Goal: Share content: Share content

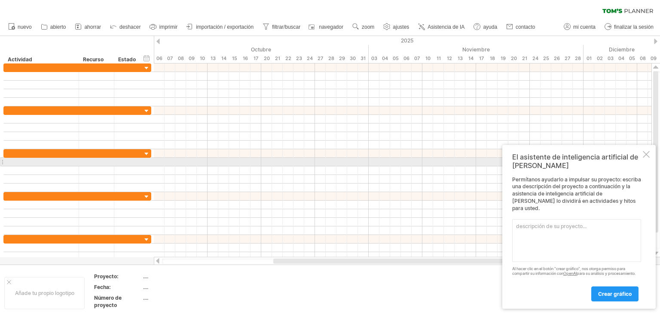
click at [646, 161] on div "El asistente de inteligencia artificial de [PERSON_NAME] ayudarlo a impulsar su…" at bounding box center [578, 227] width 153 height 164
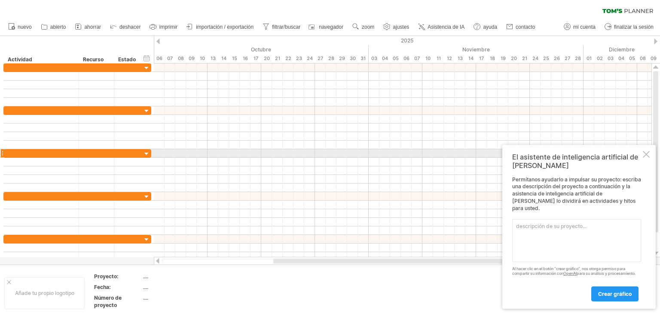
click at [647, 157] on div at bounding box center [645, 154] width 7 height 7
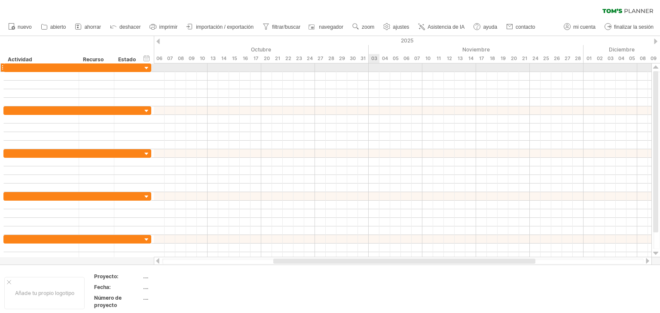
click at [374, 66] on div at bounding box center [402, 68] width 497 height 9
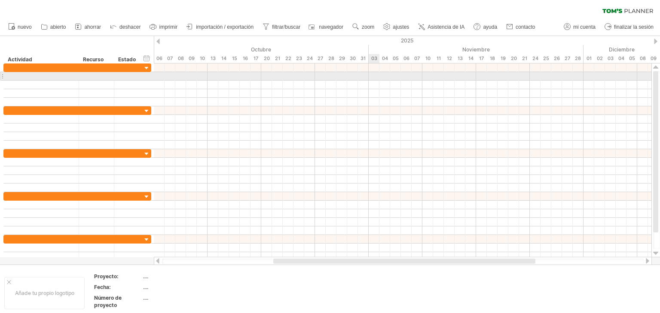
click at [374, 74] on div at bounding box center [402, 76] width 497 height 9
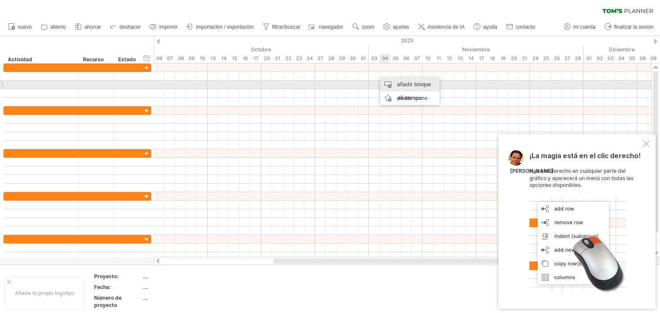
click at [388, 85] on div "añadir bloque de tiempo" at bounding box center [409, 91] width 59 height 27
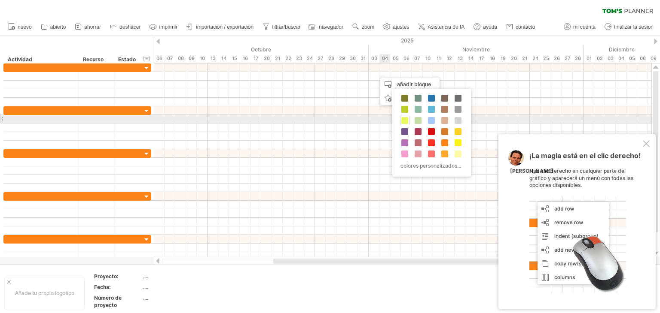
click at [403, 119] on span at bounding box center [404, 120] width 7 height 7
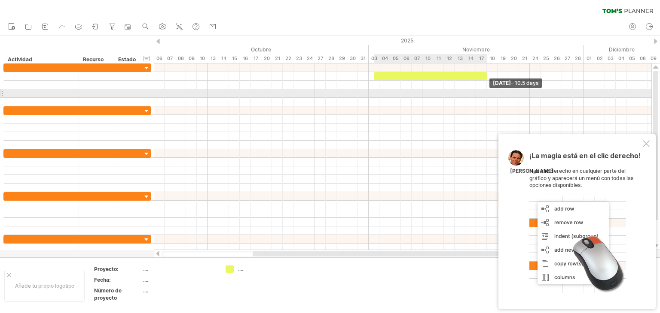
drag, startPoint x: 382, startPoint y: 77, endPoint x: 486, endPoint y: 96, distance: 105.6
click at [486, 96] on div "[DATE] - 10.5 days" at bounding box center [402, 157] width 497 height 187
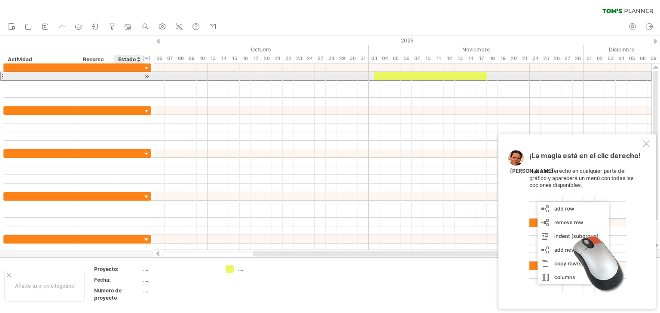
click at [128, 79] on div at bounding box center [128, 76] width 19 height 8
paste input "**********"
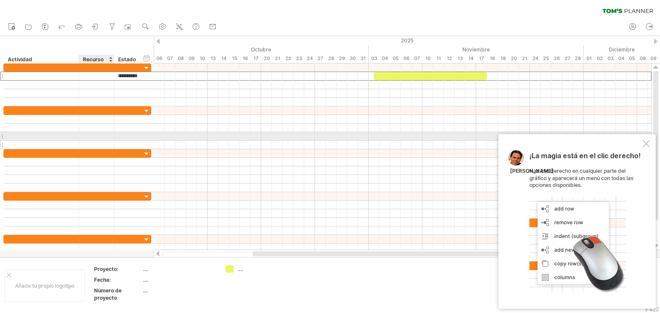
scroll to position [0, 52]
type input "**********"
paste input "**********"
type input "**********"
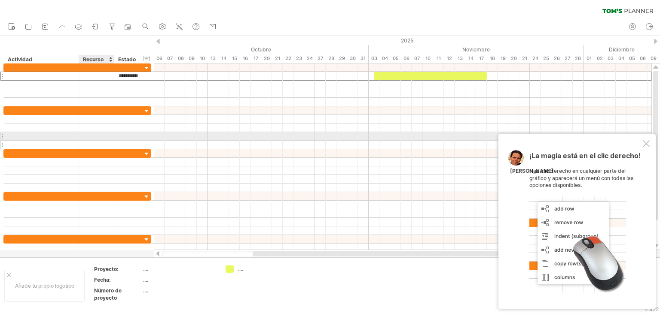
click at [105, 141] on div at bounding box center [96, 145] width 26 height 8
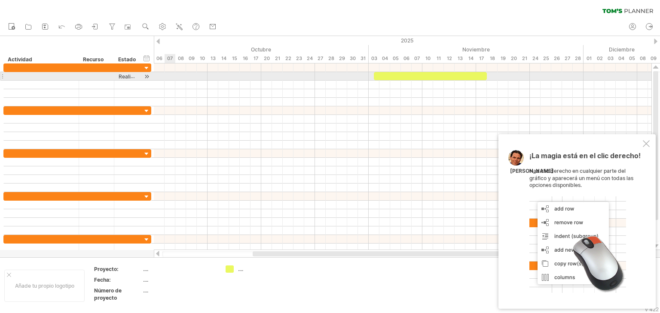
drag, startPoint x: 147, startPoint y: 76, endPoint x: 155, endPoint y: 78, distance: 7.9
click at [155, 78] on div "Intentando acceder a [DOMAIN_NAME] Conectado de nuevo... 0% borrar filtro" at bounding box center [330, 156] width 660 height 313
click at [147, 76] on div at bounding box center [147, 76] width 8 height 9
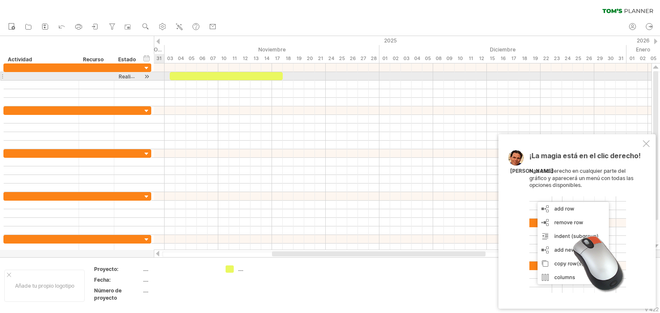
click at [147, 76] on div at bounding box center [147, 76] width 8 height 9
click at [125, 78] on font "Realizar diagnóstico sobre el manejo de residuos." at bounding box center [180, 76] width 122 height 7
click at [131, 75] on font "Realizar diagnóstico sobre el manejo de residuos." at bounding box center [180, 76] width 122 height 7
click at [135, 77] on font "Realizar diagnóstico sobre el manejo de residuos." at bounding box center [180, 76] width 122 height 7
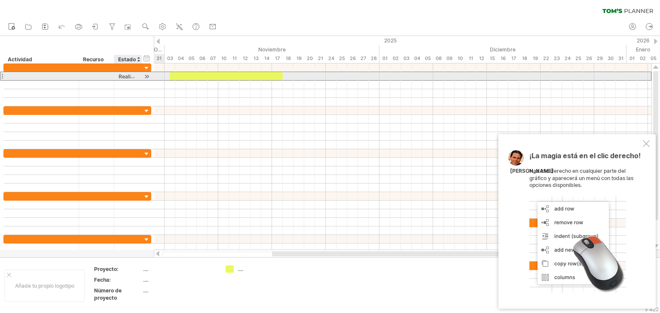
click at [135, 77] on font "Realizar diagnóstico sobre el manejo de residuos." at bounding box center [180, 76] width 122 height 7
click at [131, 77] on font "Realizar diagnóstico sobre el manejo de residuos." at bounding box center [180, 76] width 122 height 7
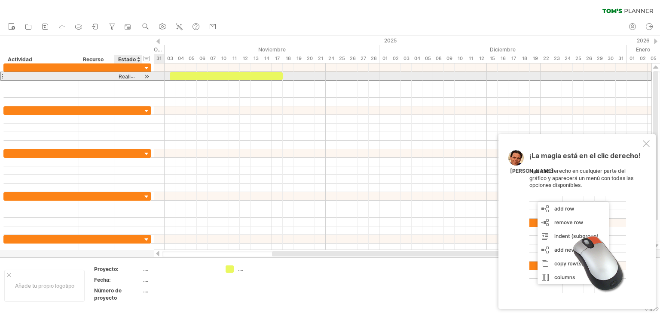
click at [131, 77] on font "Realizar diagnóstico sobre el manejo de residuos." at bounding box center [180, 76] width 122 height 7
click at [131, 76] on font "Realizar diagnóstico sobre el manejo de residuos." at bounding box center [180, 76] width 122 height 7
click at [137, 78] on font "Realizar diagnóstico sobre el manejo de residuos." at bounding box center [180, 76] width 122 height 7
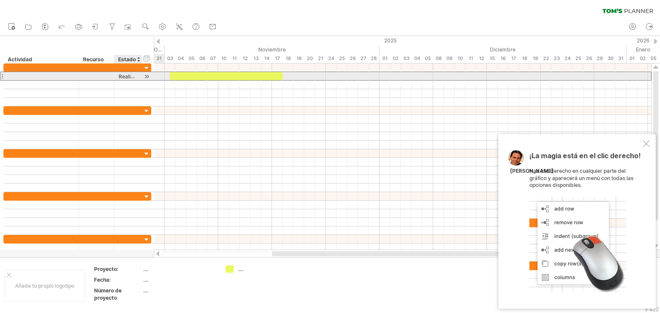
click at [137, 78] on font "Realizar diagnóstico sobre el manejo de residuos." at bounding box center [180, 76] width 122 height 7
drag, startPoint x: 137, startPoint y: 78, endPoint x: 122, endPoint y: 76, distance: 14.8
click at [122, 76] on font "Realizar diagnóstico sobre el manejo de residuos." at bounding box center [180, 76] width 122 height 7
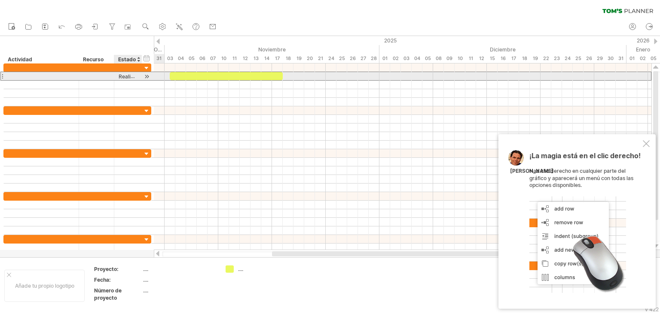
click at [122, 76] on font "Realizar diagnóstico sobre el manejo de residuos." at bounding box center [180, 76] width 122 height 7
click at [37, 75] on div at bounding box center [41, 76] width 66 height 8
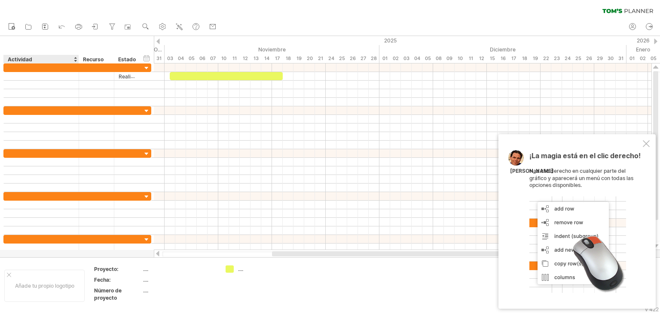
click at [29, 57] on font "Actividad" at bounding box center [20, 59] width 24 height 6
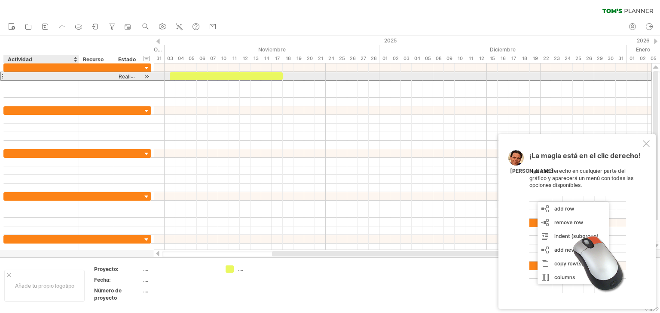
click at [33, 76] on div at bounding box center [41, 76] width 66 height 8
click at [34, 79] on input "text" at bounding box center [41, 76] width 66 height 8
paste input "**********"
type input "**********"
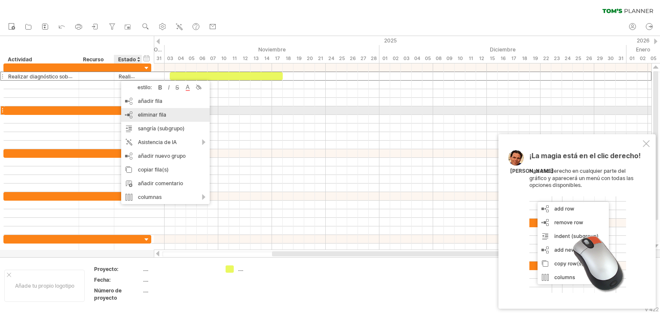
click at [140, 110] on div "eliminar fila eliminar filas seleccionadas" at bounding box center [165, 115] width 88 height 14
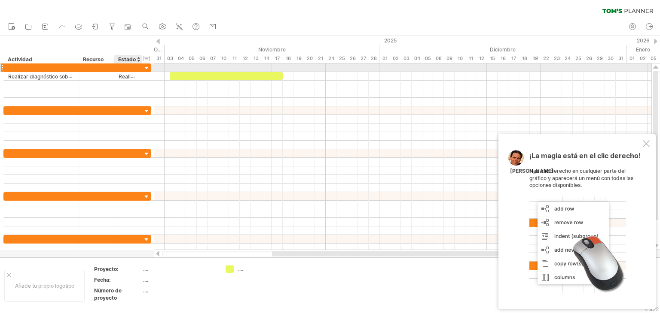
click at [144, 69] on div at bounding box center [147, 68] width 8 height 8
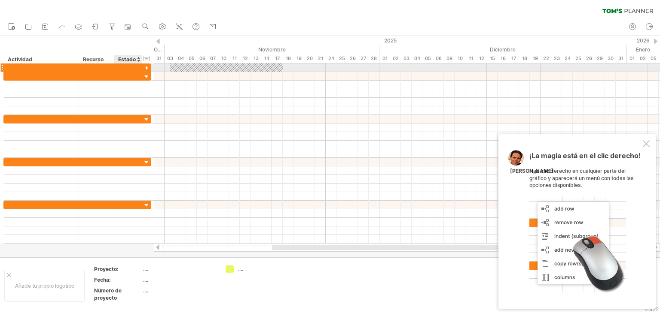
click at [144, 70] on div at bounding box center [147, 68] width 8 height 8
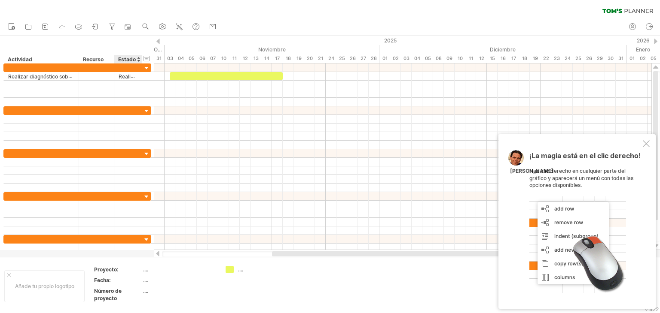
click at [144, 271] on font "...." at bounding box center [145, 270] width 5 height 6
click at [108, 270] on font "Proyecto:" at bounding box center [106, 270] width 24 height 6
click at [167, 283] on div "agregar datos del proyecto" at bounding box center [185, 285] width 72 height 27
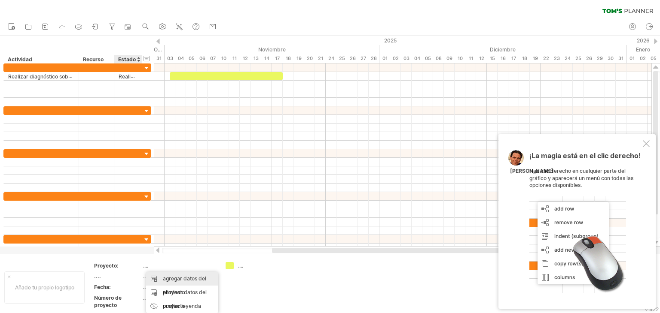
click at [159, 280] on div "agregar datos del proyecto" at bounding box center [182, 285] width 72 height 27
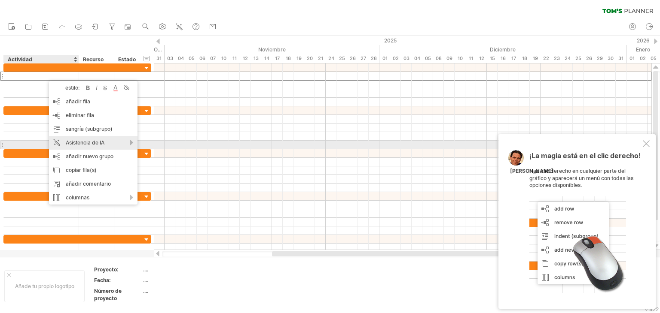
click at [91, 145] on font "Asistencia de IA" at bounding box center [85, 143] width 39 height 6
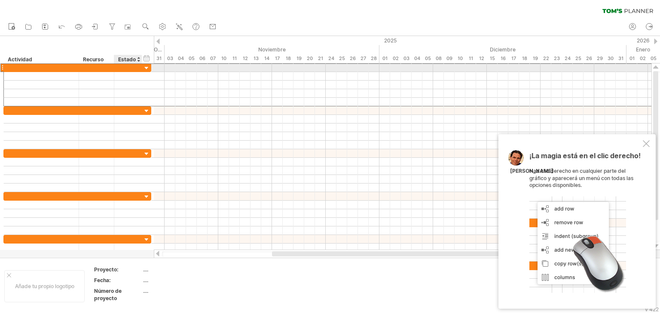
click at [115, 71] on div at bounding box center [128, 68] width 28 height 8
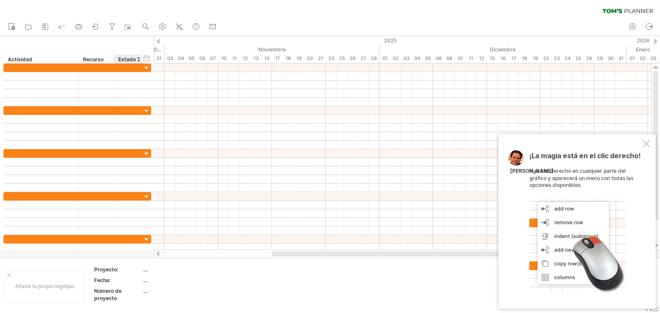
click at [127, 279] on div "Fecha:" at bounding box center [117, 280] width 47 height 7
click at [119, 270] on div "Proyecto:" at bounding box center [117, 269] width 47 height 7
type input "**********"
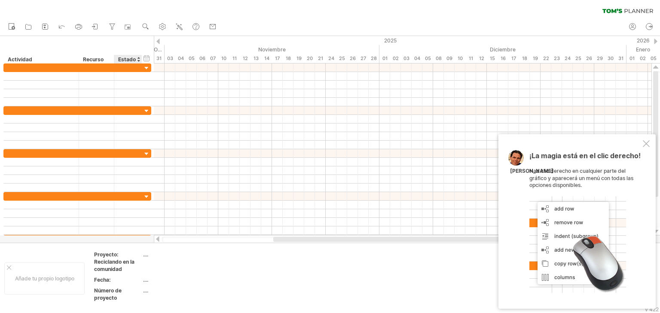
click at [118, 281] on div "Fecha:" at bounding box center [117, 280] width 47 height 7
click at [96, 30] on icon at bounding box center [95, 26] width 9 height 9
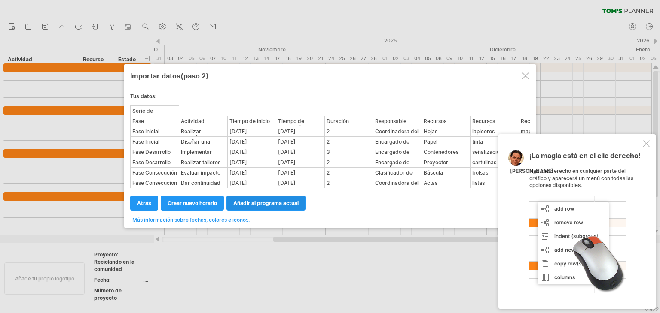
click at [253, 206] on font "añadir al programa actual" at bounding box center [265, 203] width 65 height 6
select select "********"
select select "*********"
select select "*******"
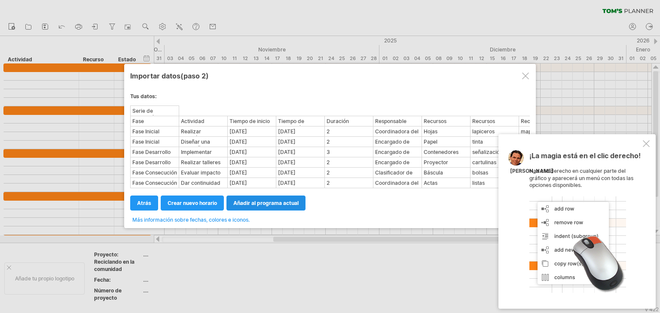
select select "********"
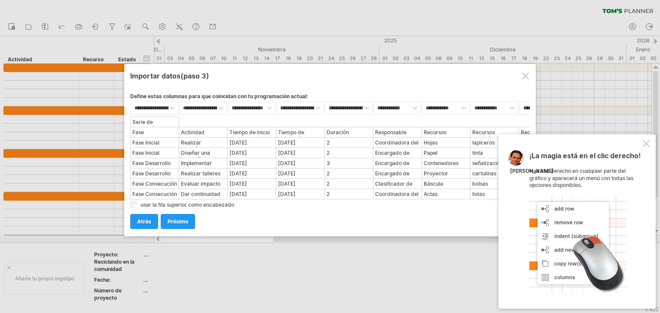
click at [645, 144] on div at bounding box center [645, 143] width 7 height 7
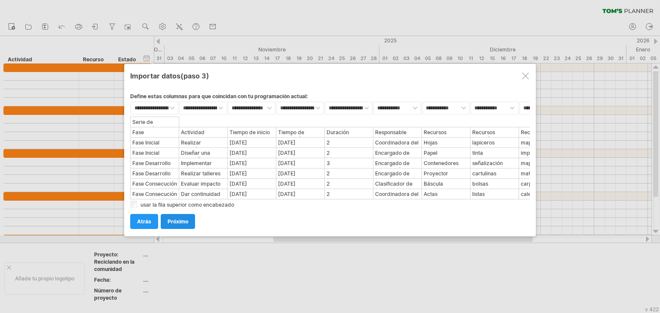
click at [170, 222] on link "próximo" at bounding box center [178, 221] width 34 height 15
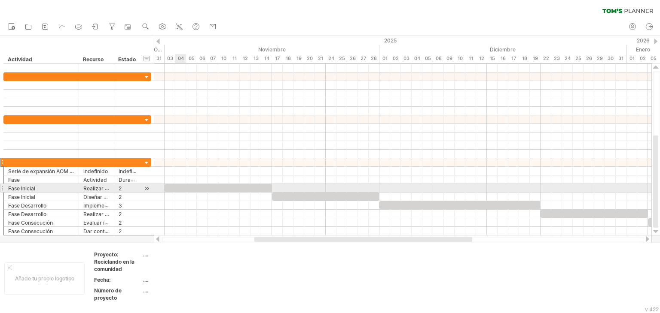
click at [179, 186] on div at bounding box center [217, 188] width 107 height 8
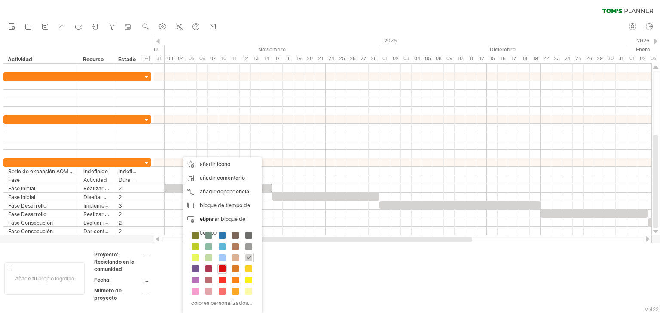
click at [221, 270] on span at bounding box center [222, 269] width 7 height 7
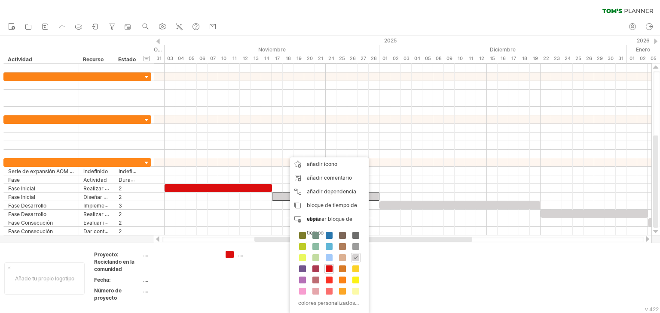
click at [305, 247] on span at bounding box center [302, 246] width 7 height 7
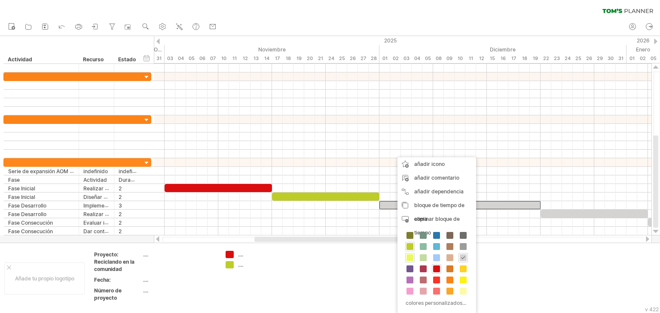
click at [411, 260] on span at bounding box center [409, 258] width 7 height 7
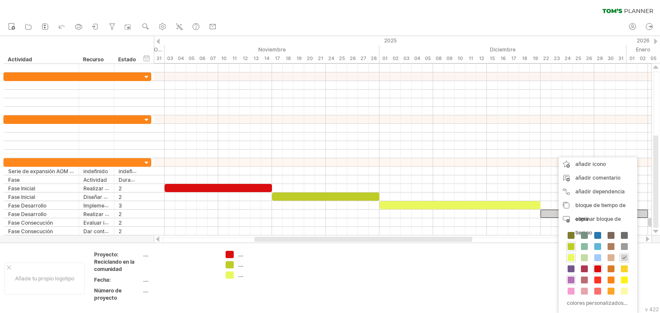
click at [568, 280] on span at bounding box center [570, 280] width 7 height 7
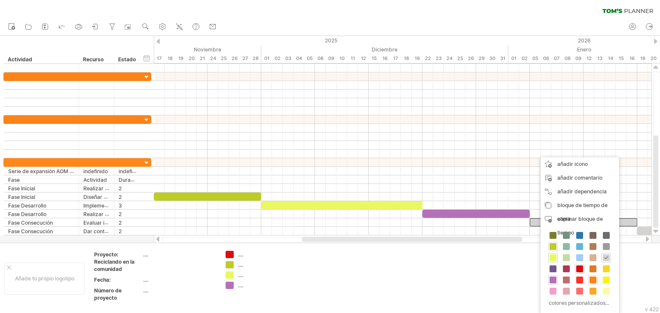
click at [593, 278] on span at bounding box center [592, 280] width 7 height 7
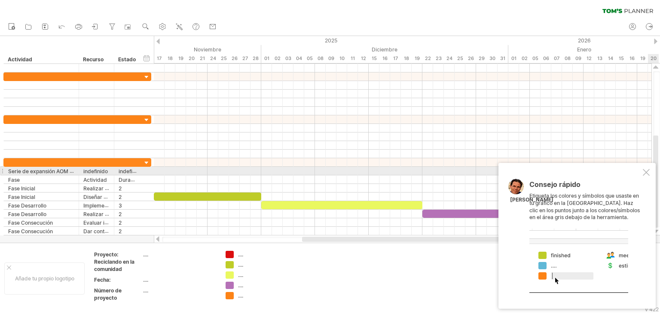
click at [645, 174] on div at bounding box center [645, 172] width 7 height 7
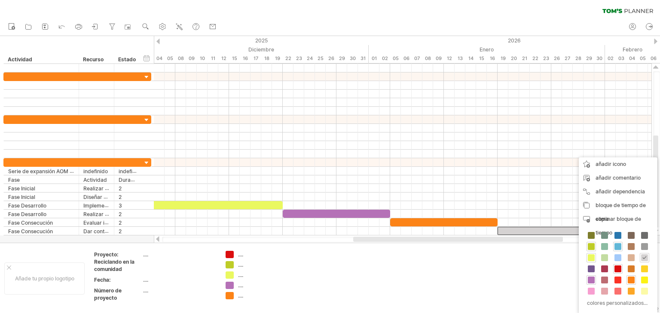
click at [617, 244] on span at bounding box center [617, 246] width 7 height 7
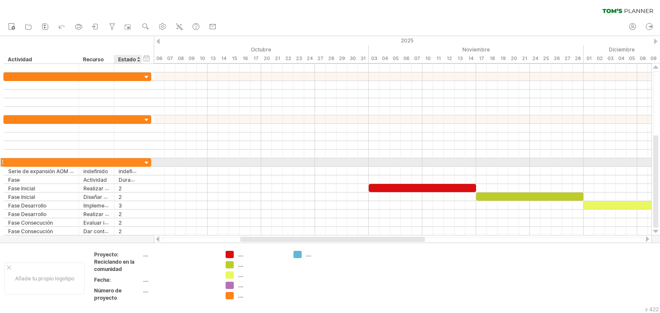
click at [147, 159] on div at bounding box center [147, 163] width 8 height 8
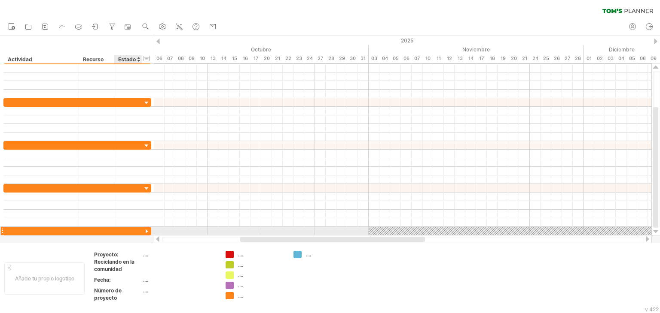
click at [144, 229] on div at bounding box center [147, 232] width 8 height 8
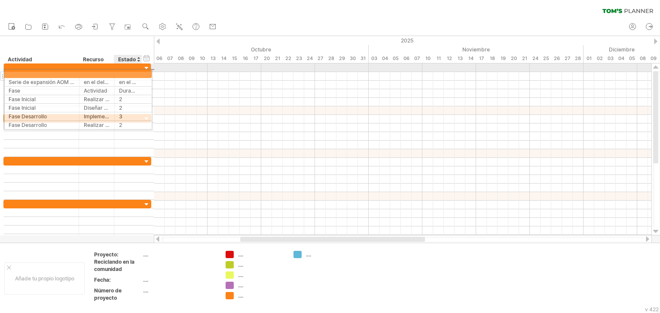
drag, startPoint x: 134, startPoint y: 181, endPoint x: 131, endPoint y: 72, distance: 108.7
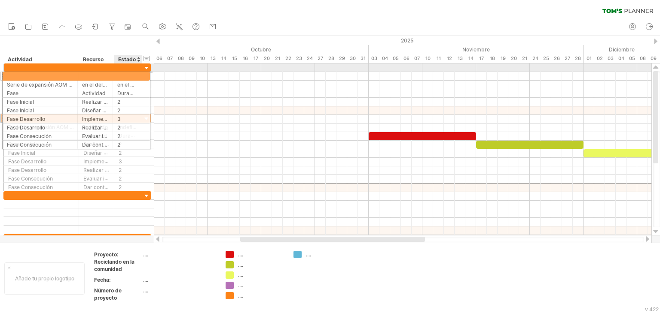
drag, startPoint x: 134, startPoint y: 110, endPoint x: 130, endPoint y: 75, distance: 35.9
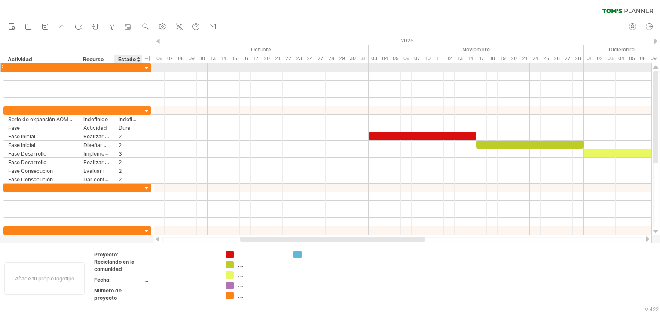
click at [145, 69] on div at bounding box center [147, 68] width 8 height 8
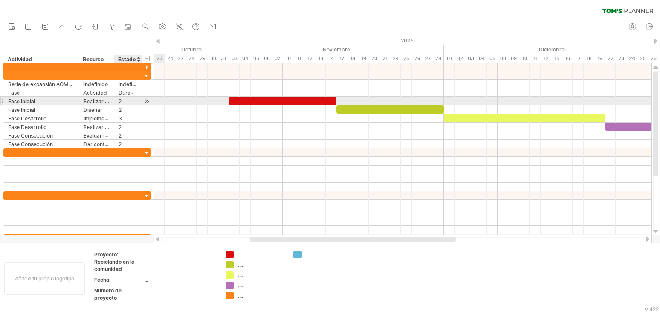
click at [147, 100] on div at bounding box center [147, 101] width 8 height 9
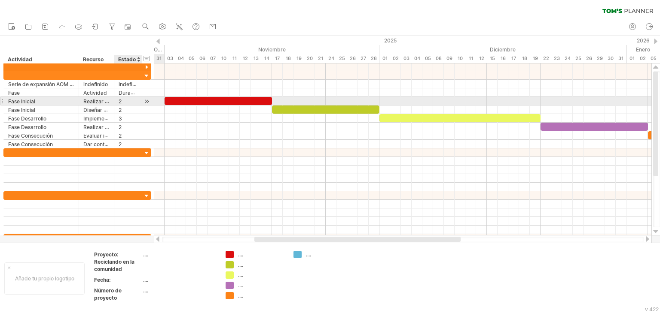
click at [147, 100] on div at bounding box center [147, 101] width 8 height 9
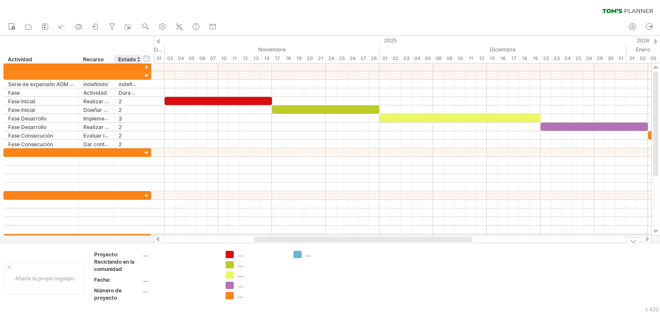
click at [125, 289] on div "Número de proyecto" at bounding box center [117, 294] width 47 height 15
type input "*"
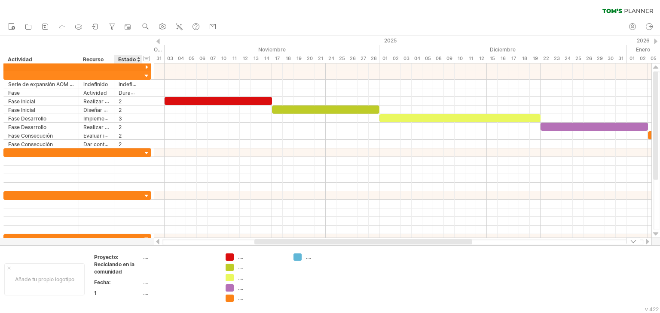
click at [143, 280] on font "...." at bounding box center [145, 283] width 5 height 6
click at [143, 281] on font "...." at bounding box center [145, 283] width 5 height 6
click at [125, 280] on div "Fecha:" at bounding box center [117, 282] width 47 height 7
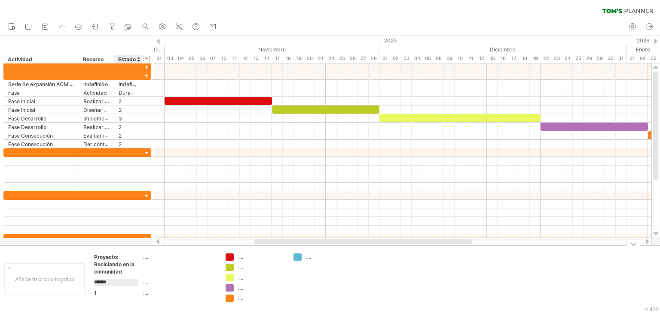
click at [125, 280] on input "******" at bounding box center [116, 282] width 44 height 7
type input "**********"
click at [60, 46] on div "ocultar inicio/fin/duración mostrar inicio/fin/duración ******** Actividad ****…" at bounding box center [77, 49] width 154 height 27
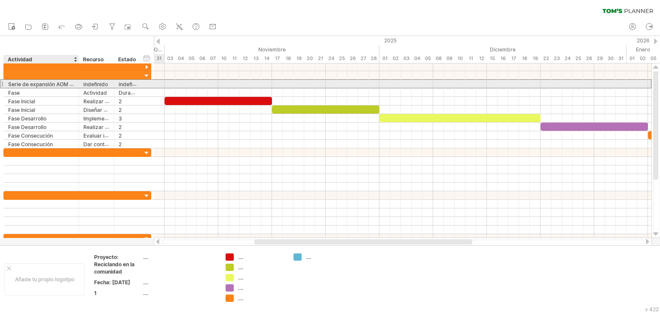
click at [67, 85] on font "Serie de expansión AOM Titans" at bounding box center [46, 84] width 76 height 7
click at [76, 84] on div at bounding box center [78, 84] width 4 height 9
click at [72, 83] on font "Serie de expansión AOM Titans" at bounding box center [46, 84] width 76 height 7
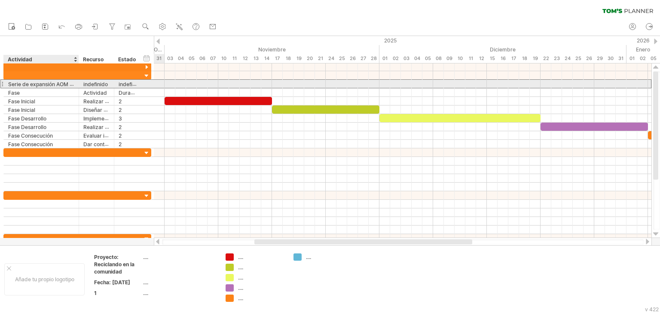
click at [72, 83] on font "Serie de expansión AOM Titans" at bounding box center [46, 84] width 76 height 7
click at [69, 84] on font "Serie de expansión AOM Titans" at bounding box center [46, 84] width 76 height 7
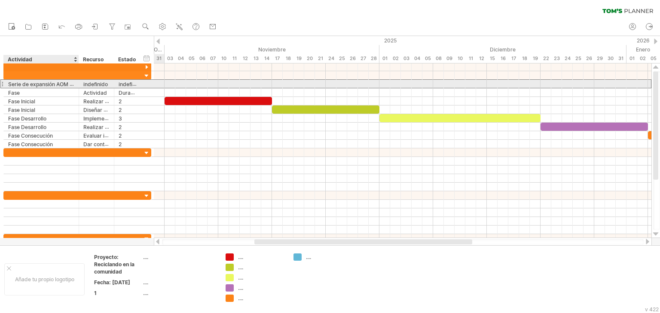
click at [69, 84] on font "Serie de expansión AOM Titans" at bounding box center [46, 84] width 76 height 7
drag, startPoint x: 69, startPoint y: 84, endPoint x: 61, endPoint y: 81, distance: 8.3
click at [61, 81] on font "Serie de expansión AOM Titans" at bounding box center [46, 84] width 76 height 7
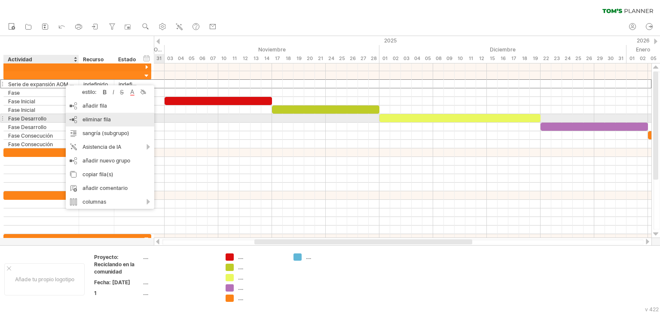
click at [88, 119] on font "eliminar fila" at bounding box center [96, 119] width 28 height 6
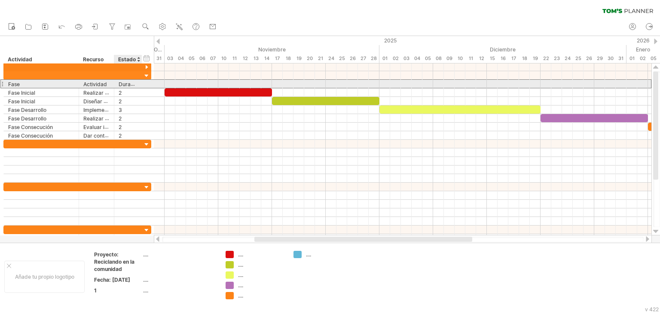
click at [136, 84] on font "Duración (semanas)" at bounding box center [144, 84] width 50 height 7
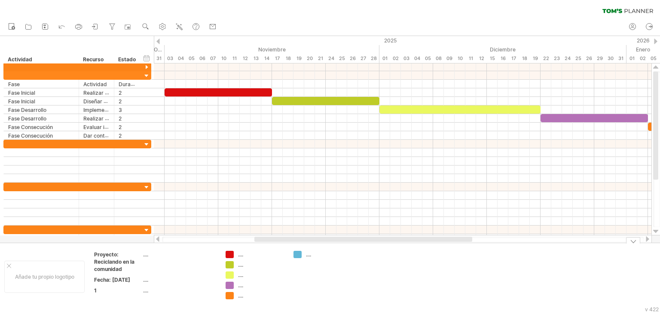
click at [634, 239] on div at bounding box center [633, 240] width 14 height 6
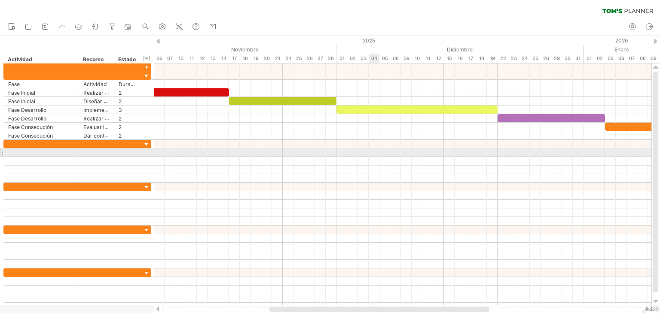
drag, startPoint x: 652, startPoint y: 0, endPoint x: 374, endPoint y: 152, distance: 316.5
click at [374, 152] on div at bounding box center [402, 153] width 497 height 9
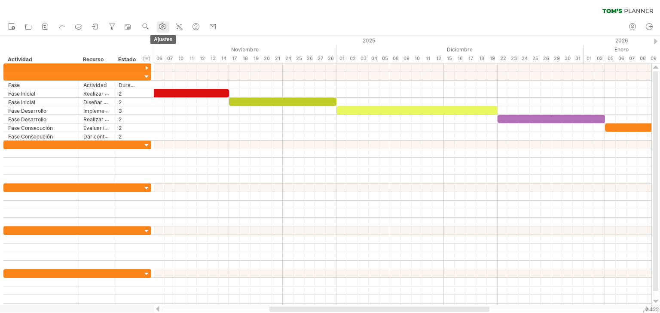
click at [162, 27] on use at bounding box center [162, 26] width 9 height 9
select select "*"
select select "**"
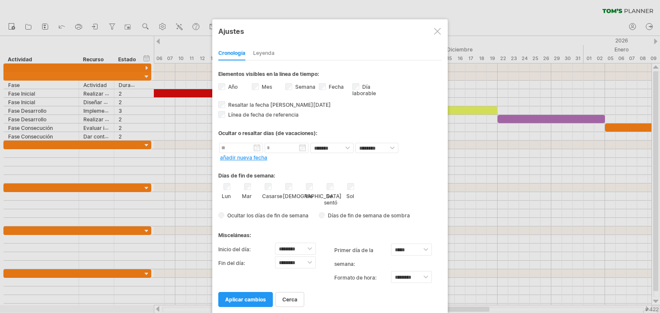
click at [436, 31] on div at bounding box center [437, 31] width 7 height 7
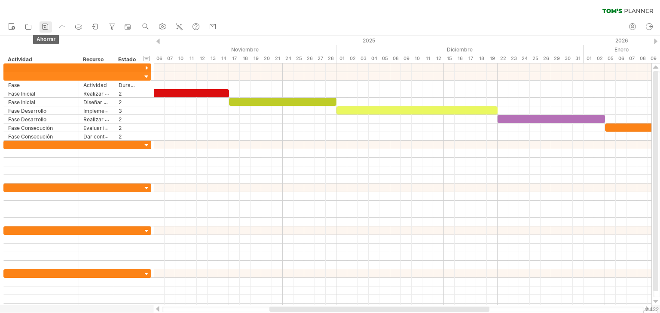
click at [41, 28] on icon at bounding box center [45, 26] width 9 height 9
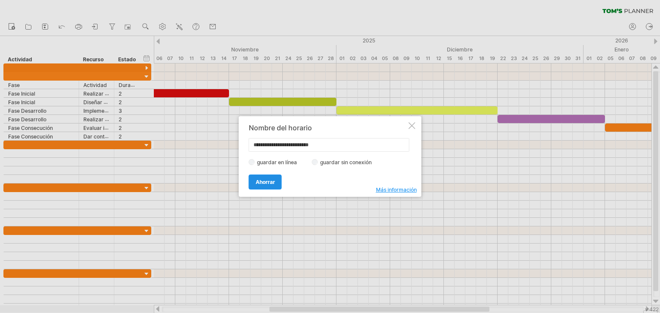
type input "**********"
click at [255, 176] on link "Ahorrar" at bounding box center [265, 182] width 33 height 15
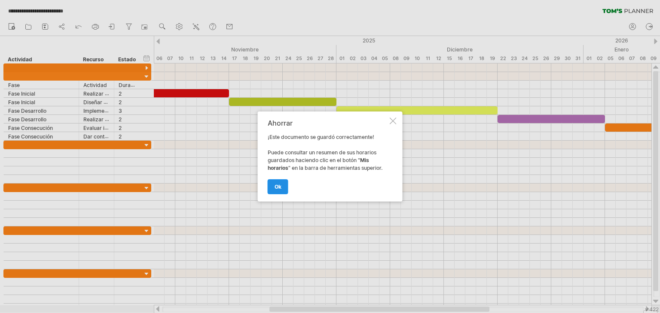
click at [281, 182] on link "OK" at bounding box center [278, 186] width 21 height 15
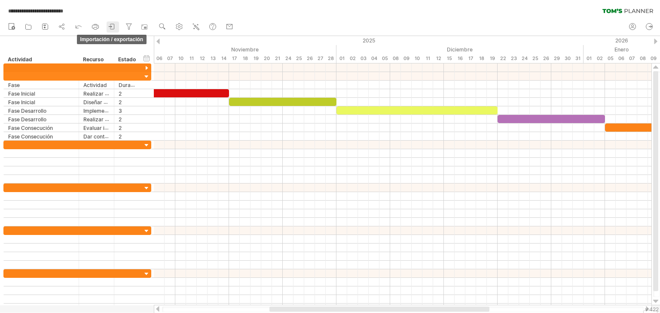
click at [114, 22] on icon at bounding box center [112, 26] width 9 height 9
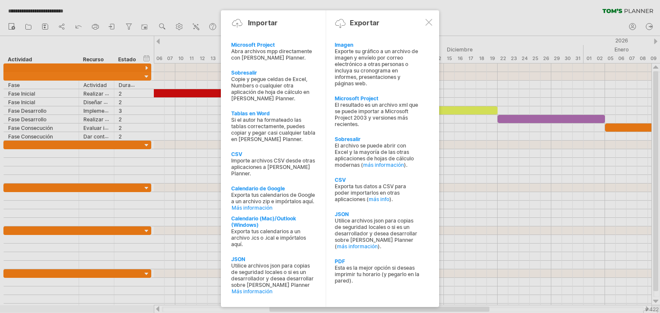
click at [116, 14] on div at bounding box center [330, 156] width 660 height 313
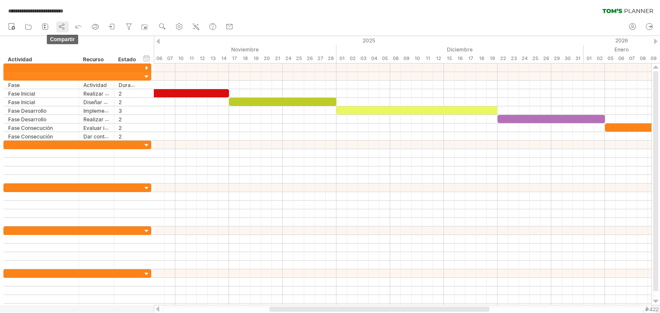
click at [60, 28] on icon at bounding box center [62, 26] width 9 height 9
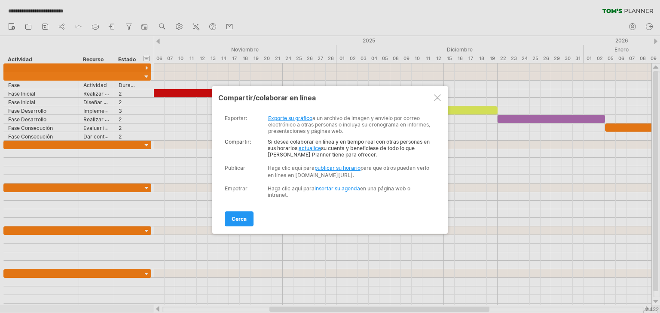
click at [336, 169] on font "publicar su horario" at bounding box center [337, 168] width 46 height 6
select select "*"
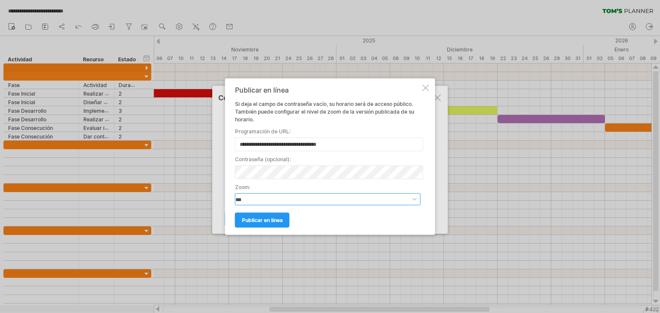
click at [275, 202] on select "**********" at bounding box center [328, 199] width 186 height 12
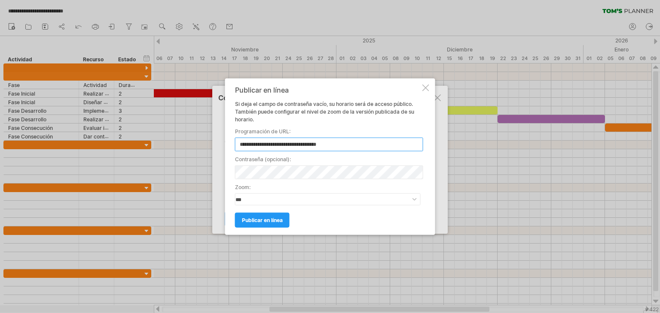
drag, startPoint x: 333, startPoint y: 141, endPoint x: 236, endPoint y: 142, distance: 97.0
click at [236, 142] on input "**********" at bounding box center [329, 145] width 188 height 14
click at [245, 222] on font "publicar en línea" at bounding box center [262, 220] width 41 height 6
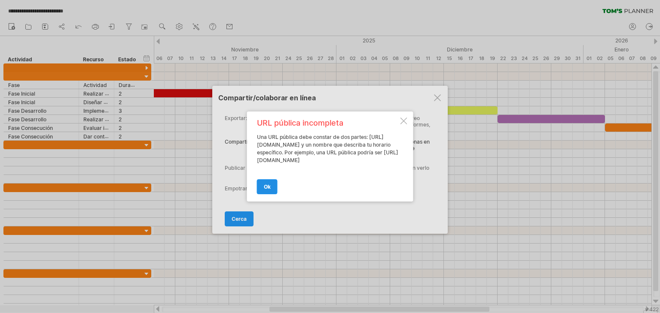
click at [269, 184] on link "OK" at bounding box center [267, 186] width 21 height 15
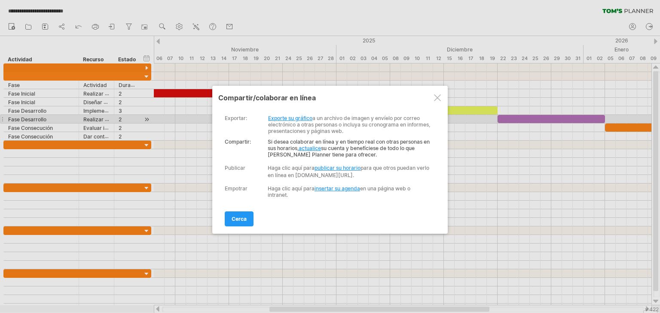
click at [299, 117] on font "Exporte su gráfico" at bounding box center [290, 118] width 44 height 6
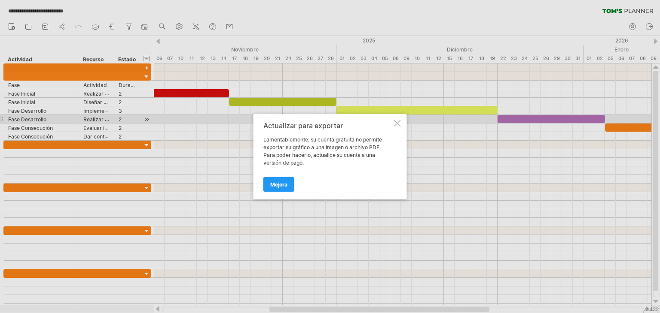
click at [399, 120] on div at bounding box center [397, 123] width 7 height 7
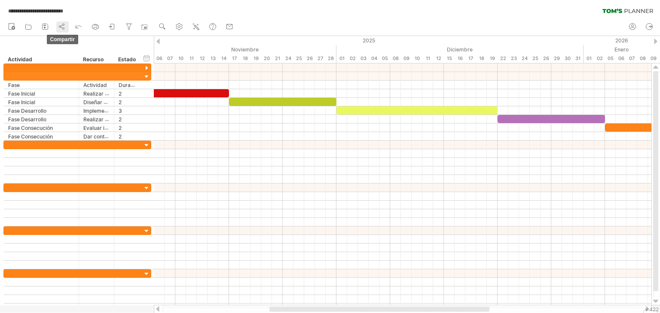
click at [66, 22] on icon at bounding box center [62, 26] width 9 height 9
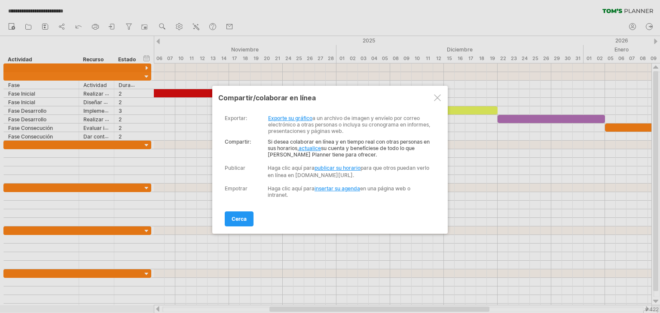
click at [310, 148] on font "actualice" at bounding box center [309, 148] width 22 height 6
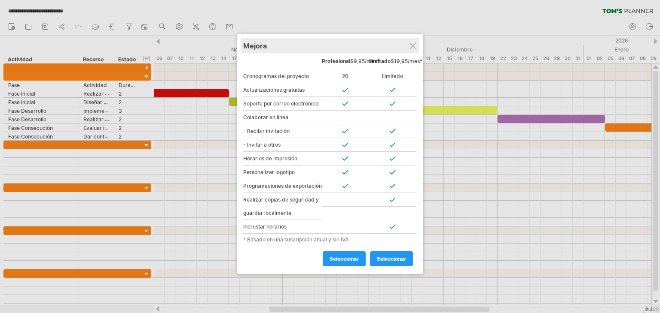
click at [402, 47] on div "Mejora" at bounding box center [330, 45] width 174 height 15
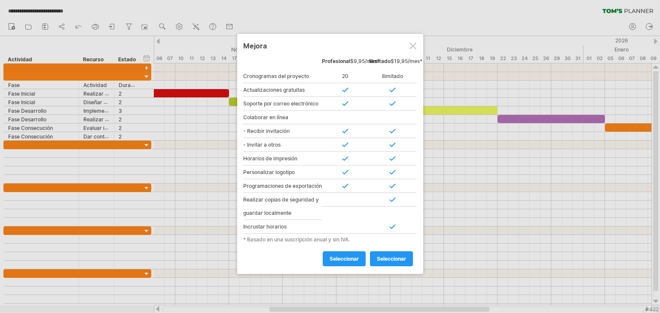
click at [411, 48] on div at bounding box center [412, 46] width 7 height 7
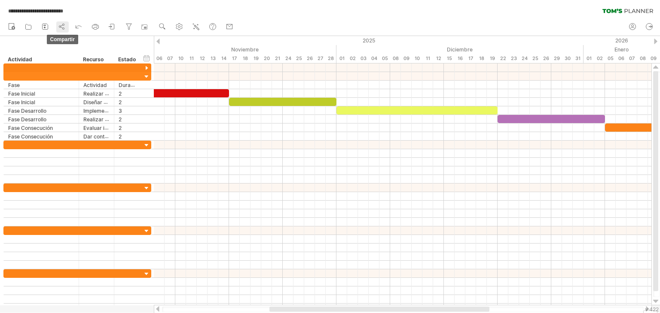
click at [67, 25] on link "compartir" at bounding box center [62, 26] width 12 height 11
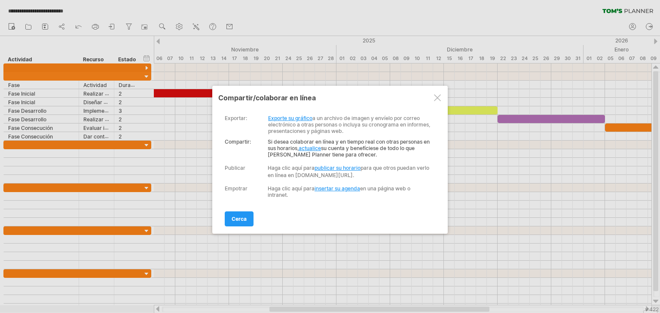
click at [335, 170] on font "publicar su horario" at bounding box center [337, 168] width 46 height 6
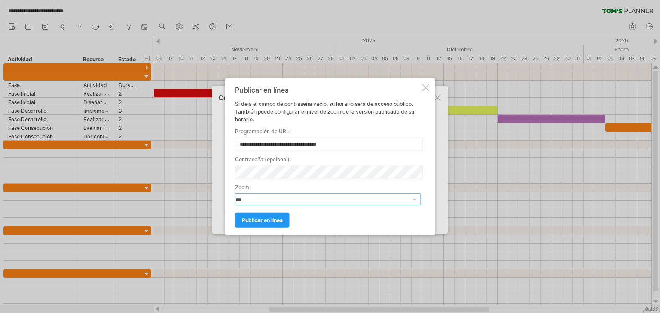
click at [326, 198] on select "**********" at bounding box center [328, 199] width 186 height 12
select select "*"
click at [235, 193] on select "**********" at bounding box center [328, 199] width 186 height 12
click at [276, 211] on div "publicar en línea" at bounding box center [328, 216] width 186 height 22
click at [271, 201] on select "**********" at bounding box center [328, 199] width 186 height 12
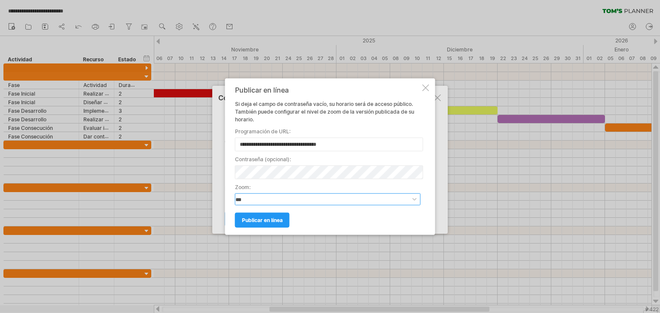
click at [271, 203] on select "**********" at bounding box center [328, 199] width 186 height 12
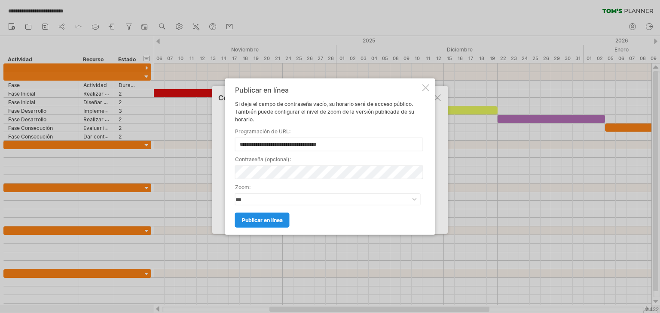
click at [270, 219] on font "publicar en línea" at bounding box center [262, 220] width 41 height 6
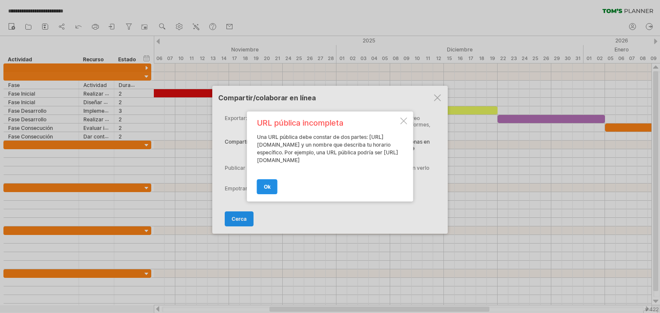
click at [275, 194] on link "OK" at bounding box center [267, 186] width 21 height 15
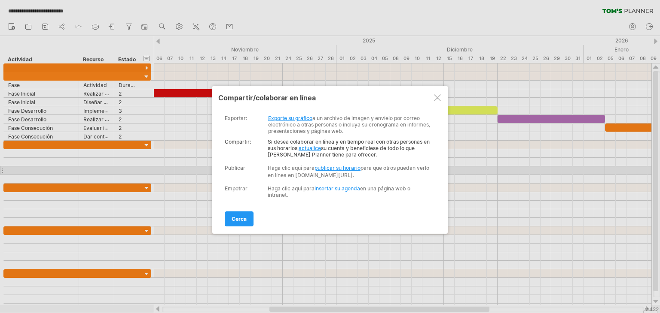
click at [328, 170] on font "publicar su horario" at bounding box center [337, 168] width 46 height 6
select select "*"
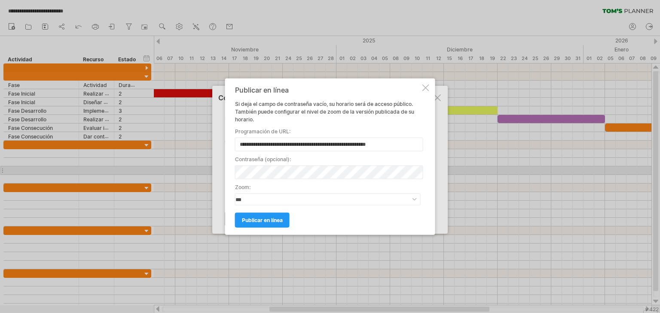
drag, startPoint x: 400, startPoint y: 145, endPoint x: 239, endPoint y: 149, distance: 161.5
click at [239, 149] on input "**********" at bounding box center [329, 145] width 188 height 14
type input "**********"
click at [267, 222] on font "publicar en línea" at bounding box center [262, 220] width 41 height 6
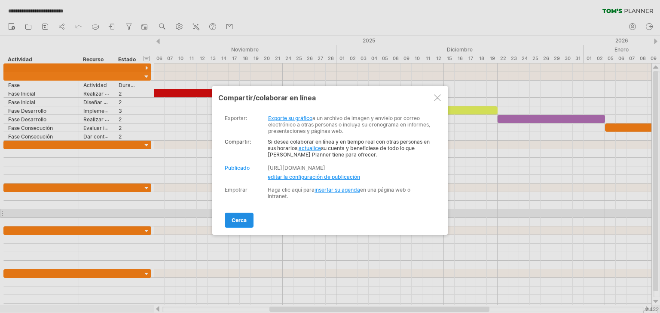
click at [248, 218] on link "cerca" at bounding box center [239, 220] width 29 height 15
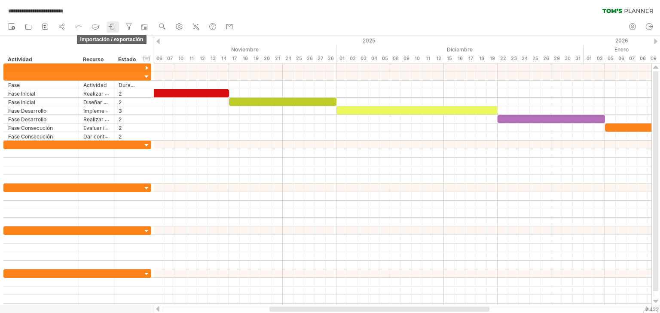
click at [112, 28] on icon at bounding box center [112, 26] width 9 height 9
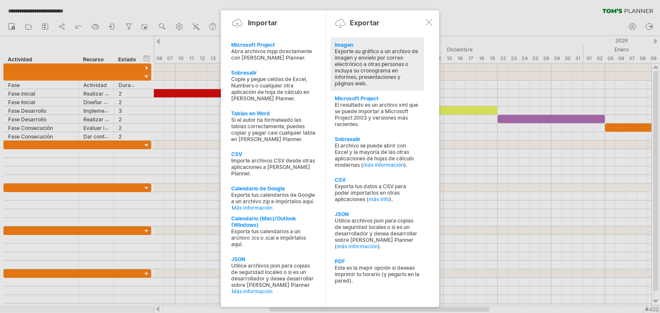
click at [331, 58] on div "Imagen Exporte su gráfico a un archivo de imagen y envíelo por correo electróni…" at bounding box center [377, 64] width 94 height 54
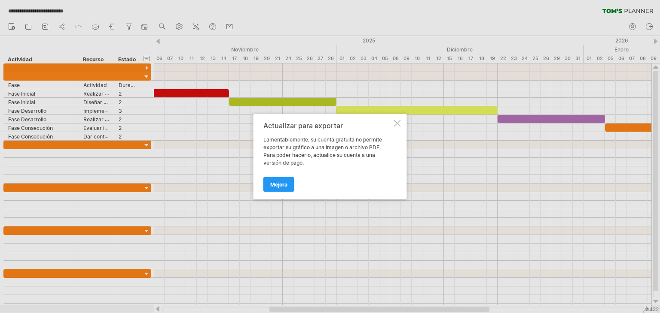
click at [397, 123] on div at bounding box center [397, 123] width 7 height 7
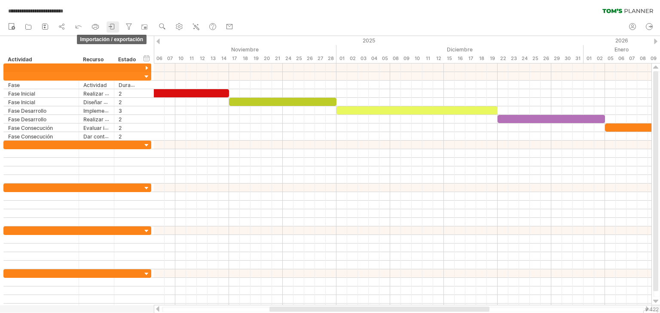
click at [108, 28] on link "importación / exportación" at bounding box center [112, 26] width 12 height 11
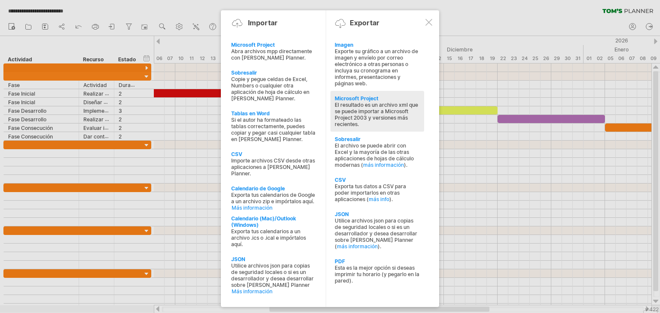
click at [350, 108] on font "El resultado es un archivo xml que se puede importar a Microsoft Project 2003 y…" at bounding box center [376, 115] width 83 height 26
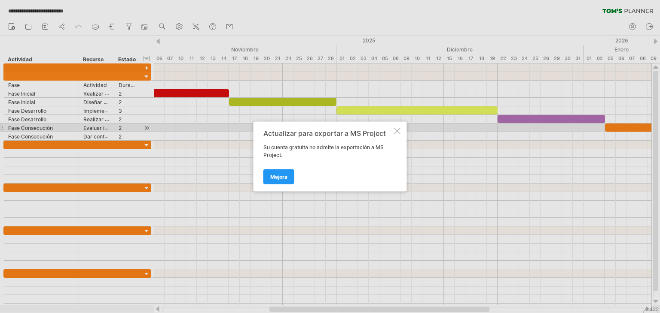
click at [395, 131] on div at bounding box center [397, 131] width 7 height 7
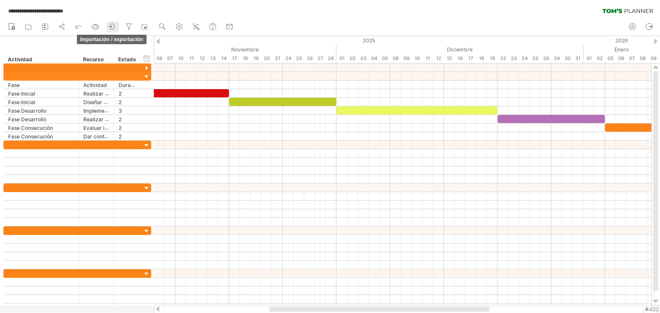
click at [111, 29] on icon at bounding box center [112, 26] width 9 height 9
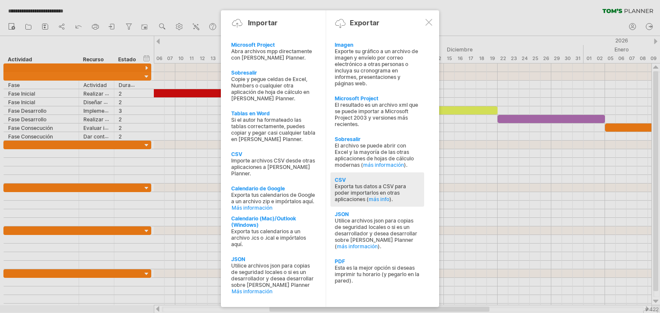
click at [371, 192] on font "Exporta tus datos a CSV para poder importarlos en otras aplicaciones (" at bounding box center [370, 192] width 71 height 19
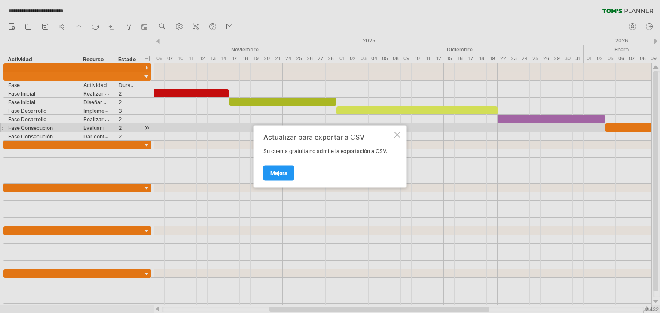
click at [396, 132] on div at bounding box center [397, 135] width 7 height 7
